Goal: Information Seeking & Learning: Check status

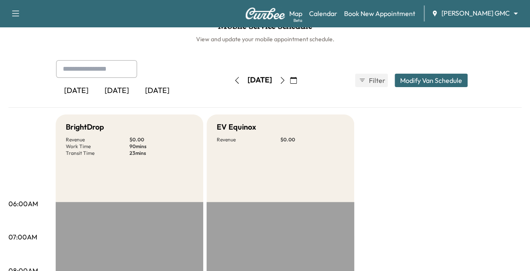
scroll to position [15, 0]
click at [337, 14] on link "Calendar" at bounding box center [323, 13] width 28 height 10
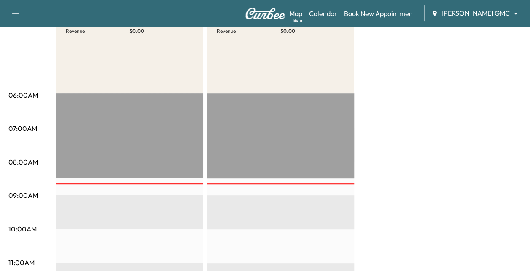
scroll to position [121, 0]
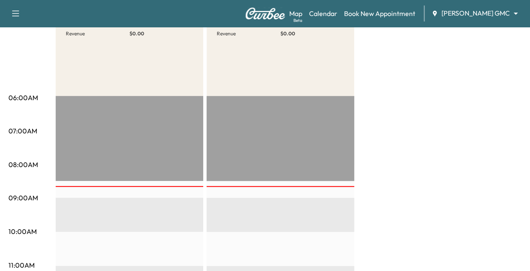
click at [464, 13] on body "Support Log Out Map Beta Calendar Book New Appointment [PERSON_NAME] GMC ******…" at bounding box center [265, 14] width 530 height 271
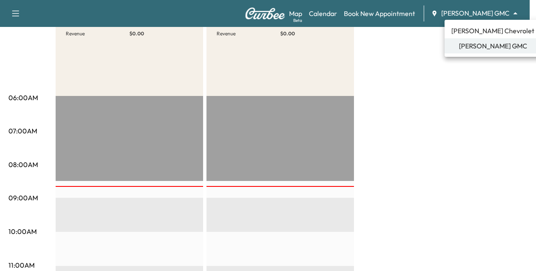
click at [477, 31] on span "[PERSON_NAME] Chevrolet" at bounding box center [492, 31] width 83 height 10
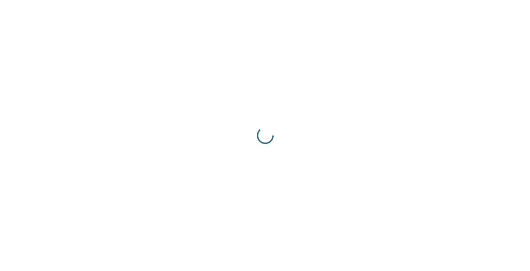
scroll to position [0, 0]
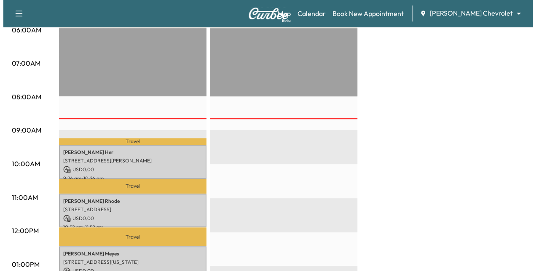
scroll to position [224, 0]
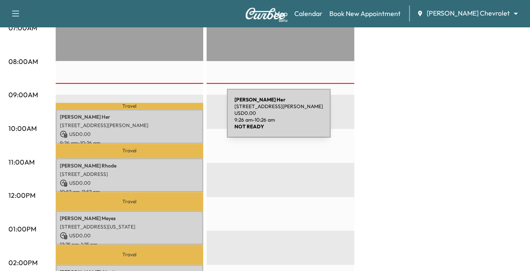
click at [165, 118] on p "[PERSON_NAME]" at bounding box center [129, 117] width 139 height 7
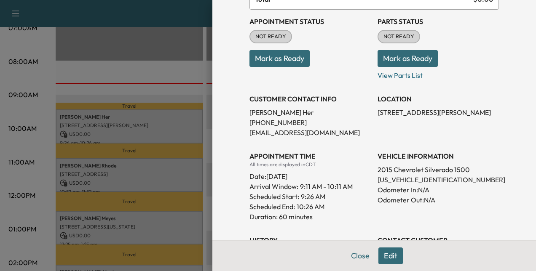
scroll to position [85, 0]
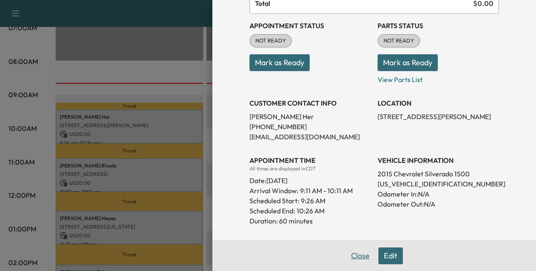
click at [357, 258] on button "Close" at bounding box center [359, 256] width 29 height 17
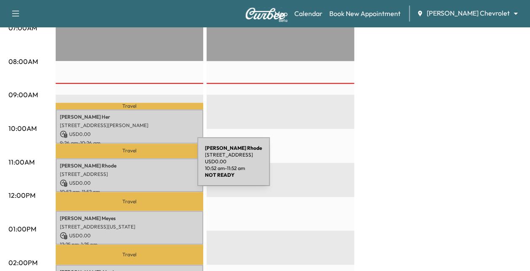
click at [134, 167] on div "[PERSON_NAME] [STREET_ADDRESS] USD 0.00 10:52 am - 11:52 am" at bounding box center [129, 175] width 147 height 34
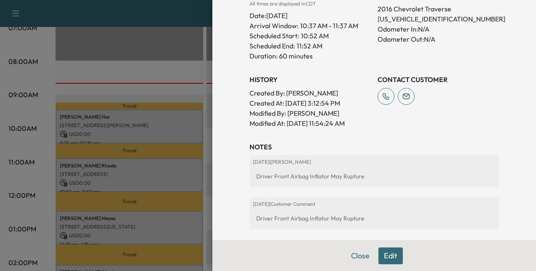
scroll to position [253, 0]
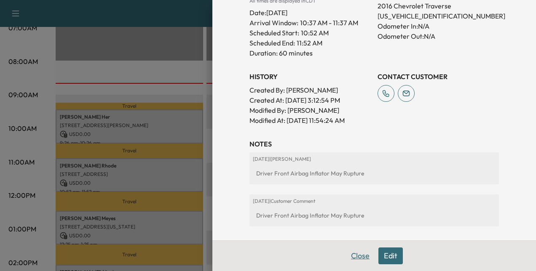
click at [358, 254] on button "Close" at bounding box center [359, 256] width 29 height 17
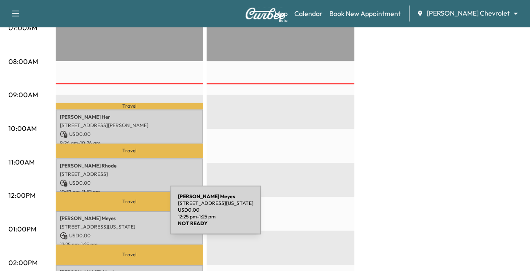
click at [107, 215] on p "[PERSON_NAME]" at bounding box center [129, 218] width 139 height 7
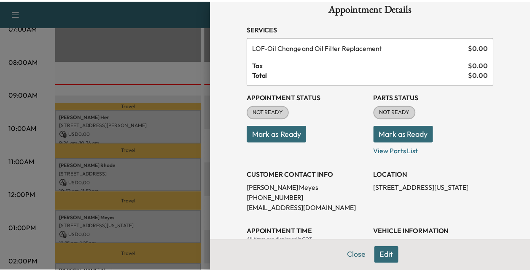
scroll to position [13, 0]
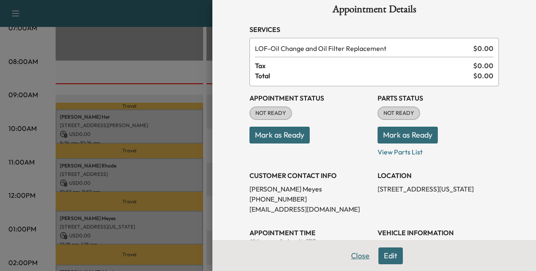
click at [352, 254] on button "Close" at bounding box center [359, 256] width 29 height 17
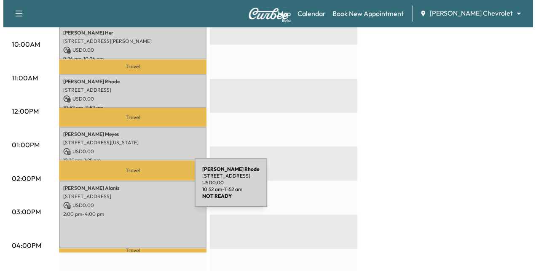
scroll to position [313, 0]
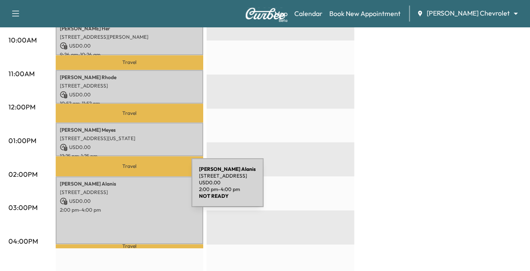
click at [123, 198] on p "USD 0.00" at bounding box center [129, 202] width 139 height 8
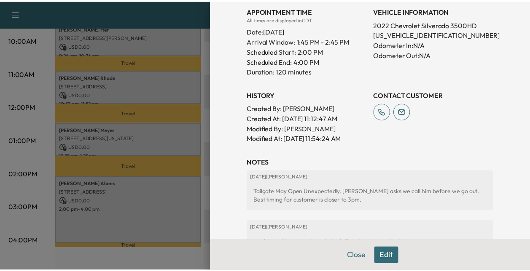
scroll to position [235, 0]
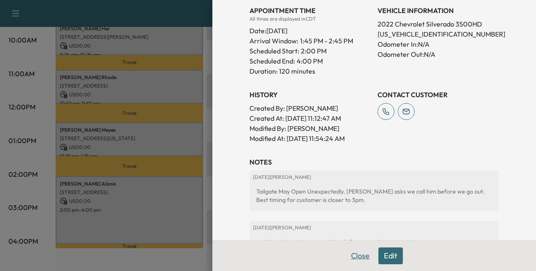
click at [353, 254] on button "Close" at bounding box center [359, 256] width 29 height 17
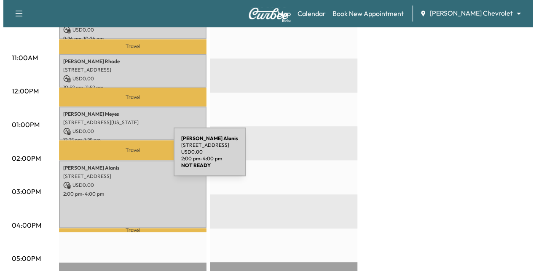
scroll to position [308, 0]
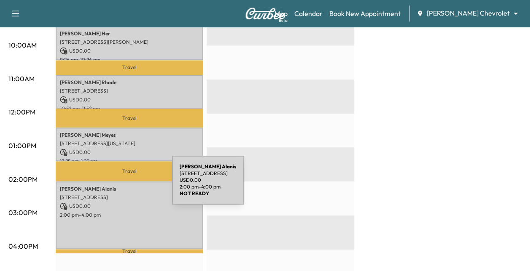
click at [109, 186] on p "[PERSON_NAME]" at bounding box center [129, 189] width 139 height 7
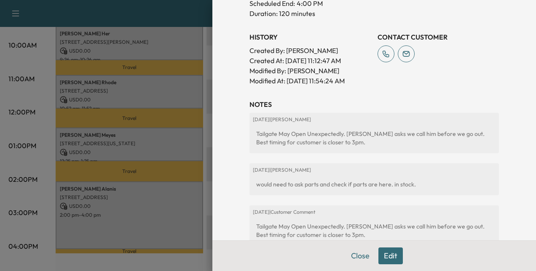
scroll to position [293, 0]
click at [356, 259] on button "Close" at bounding box center [359, 256] width 29 height 17
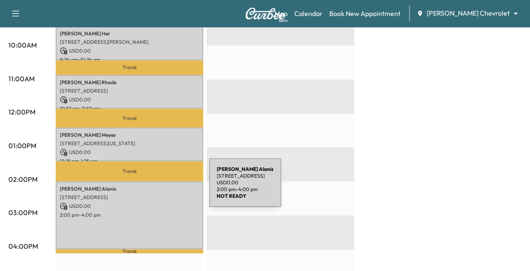
click at [146, 188] on p "[PERSON_NAME]" at bounding box center [129, 189] width 139 height 7
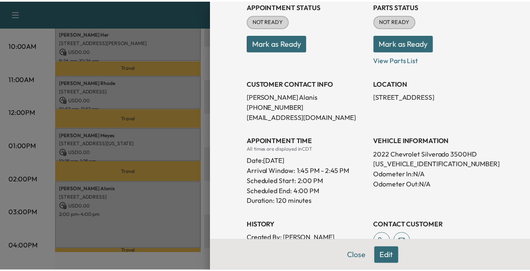
scroll to position [76, 0]
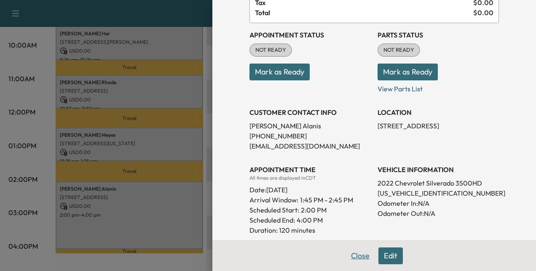
click at [353, 257] on button "Close" at bounding box center [359, 256] width 29 height 17
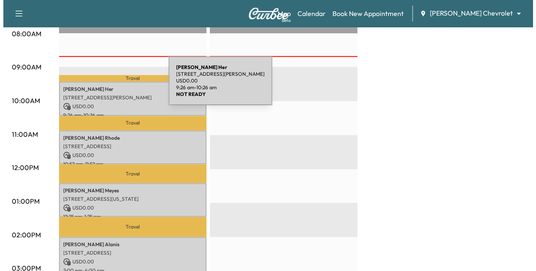
scroll to position [216, 0]
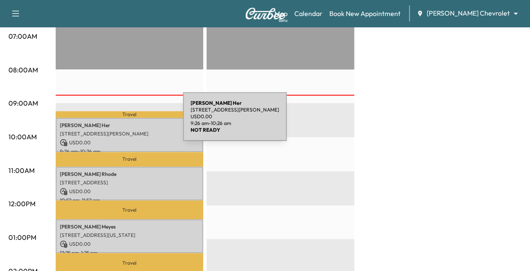
click at [120, 122] on p "[PERSON_NAME]" at bounding box center [129, 125] width 139 height 7
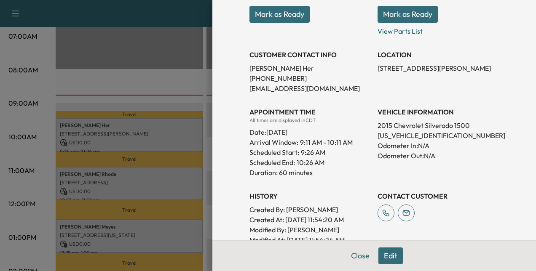
scroll to position [134, 0]
click at [351, 257] on button "Close" at bounding box center [359, 256] width 29 height 17
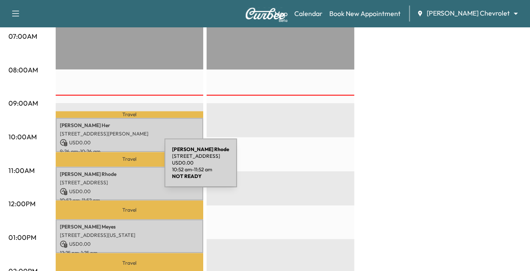
click at [101, 171] on p "[PERSON_NAME]" at bounding box center [129, 174] width 139 height 7
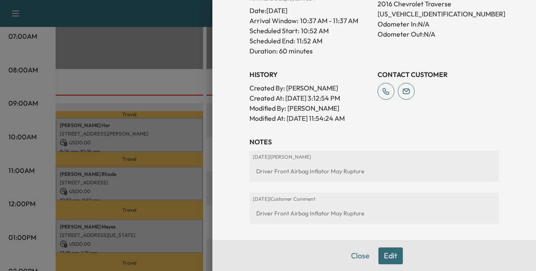
scroll to position [255, 0]
click at [351, 256] on button "Close" at bounding box center [359, 256] width 29 height 17
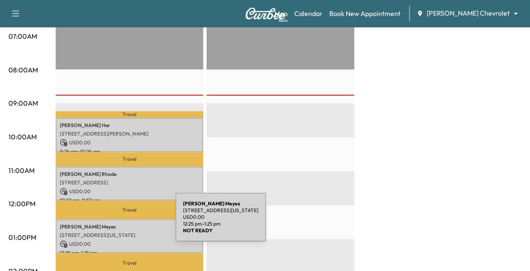
click at [112, 224] on p "[PERSON_NAME]" at bounding box center [129, 227] width 139 height 7
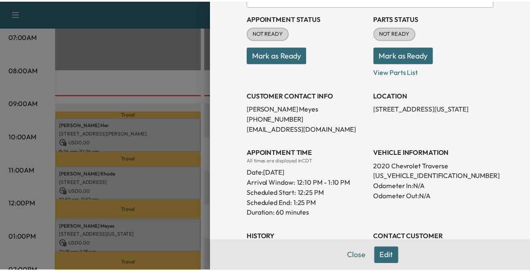
scroll to position [118, 0]
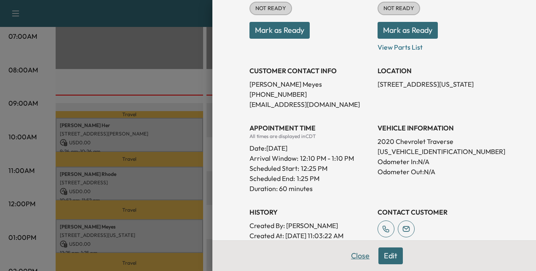
click at [357, 259] on button "Close" at bounding box center [359, 256] width 29 height 17
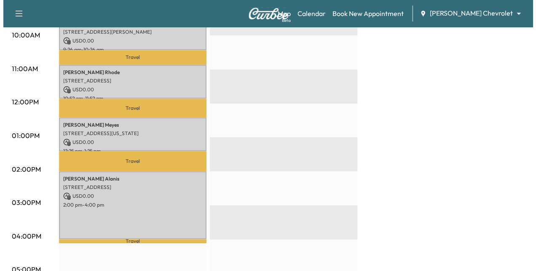
scroll to position [308, 0]
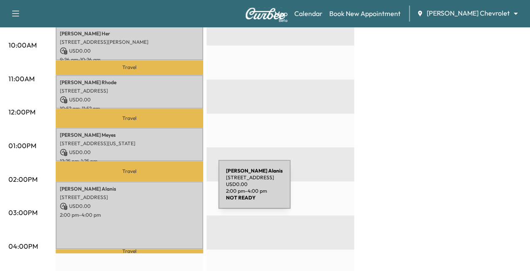
click at [155, 190] on div "[PERSON_NAME] [STREET_ADDRESS] USD 0.00 2:00 pm - 4:00 pm" at bounding box center [129, 216] width 147 height 68
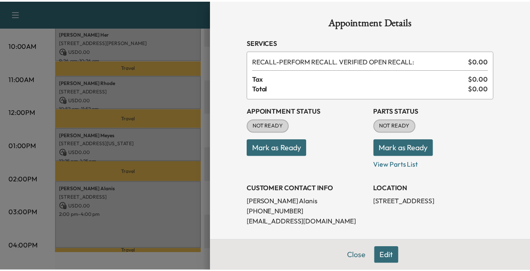
scroll to position [67, 0]
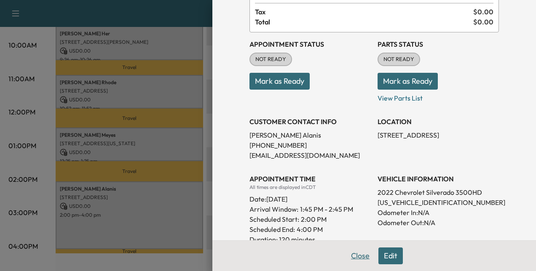
click at [345, 254] on button "Close" at bounding box center [359, 256] width 29 height 17
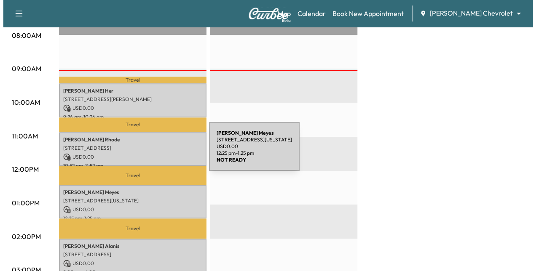
scroll to position [252, 0]
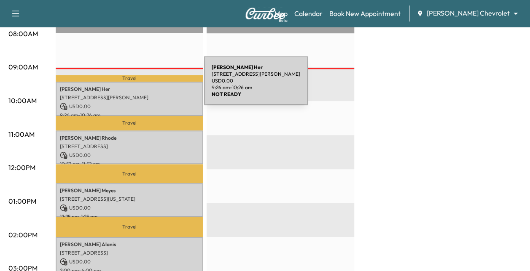
click at [141, 86] on p "[PERSON_NAME]" at bounding box center [129, 89] width 139 height 7
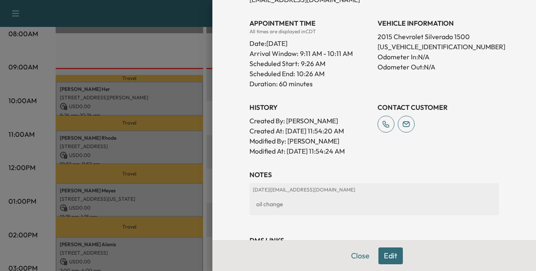
scroll to position [215, 0]
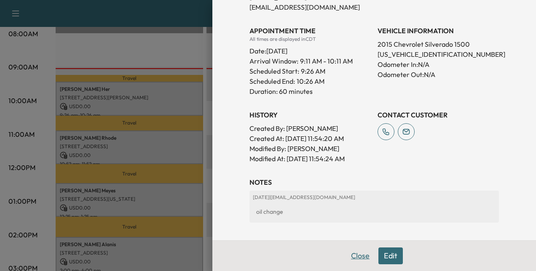
click at [355, 254] on button "Close" at bounding box center [359, 256] width 29 height 17
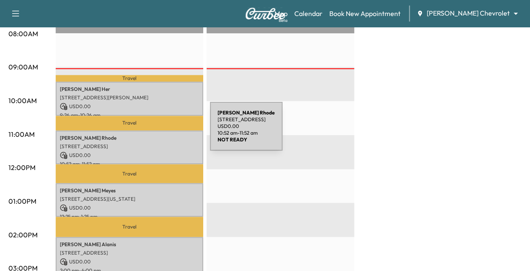
click at [147, 135] on p "[PERSON_NAME]" at bounding box center [129, 138] width 139 height 7
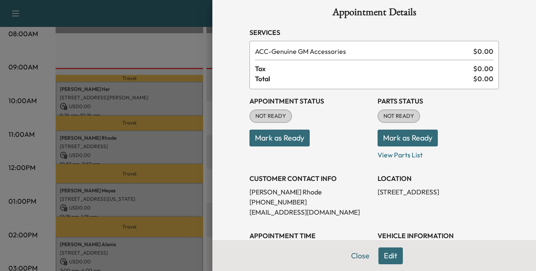
scroll to position [10, 0]
